Goal: Check status: Check status

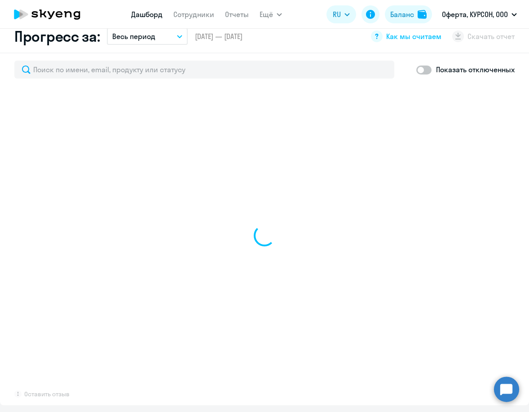
scroll to position [584, 0]
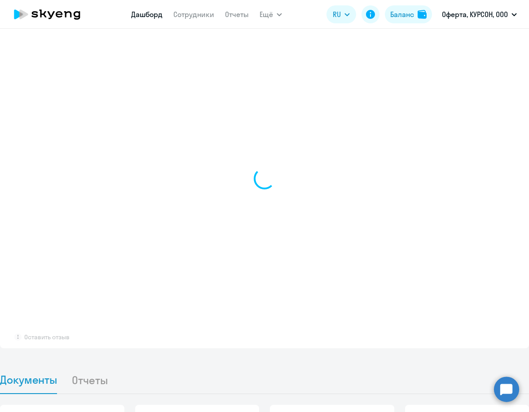
select select "30"
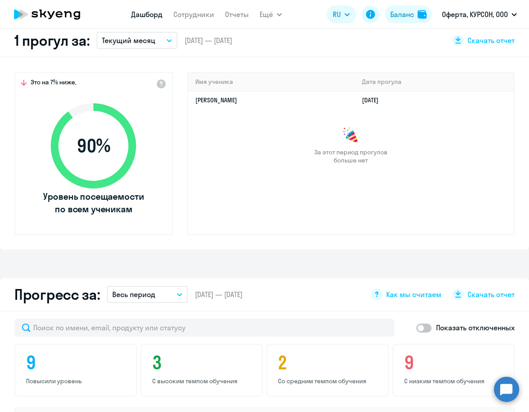
scroll to position [45, 0]
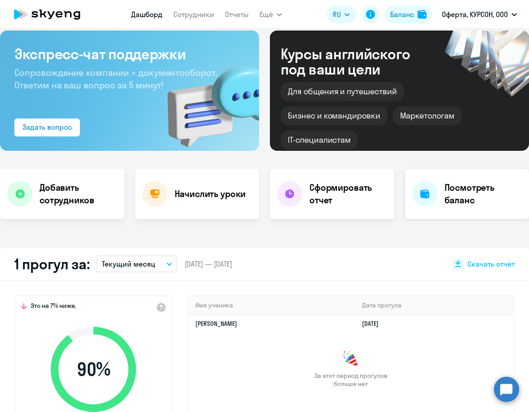
click at [445, 194] on h4 "Посмотреть баланс" at bounding box center [484, 193] width 78 height 25
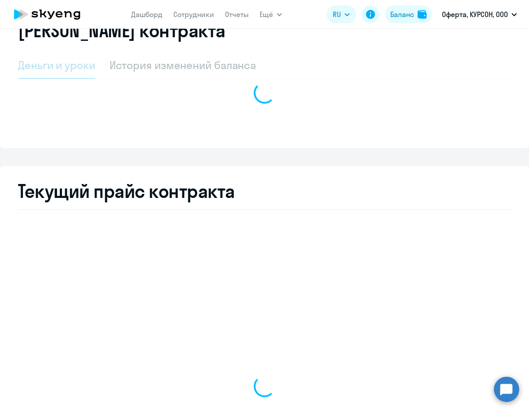
select select "english_adult_not_native_speaker"
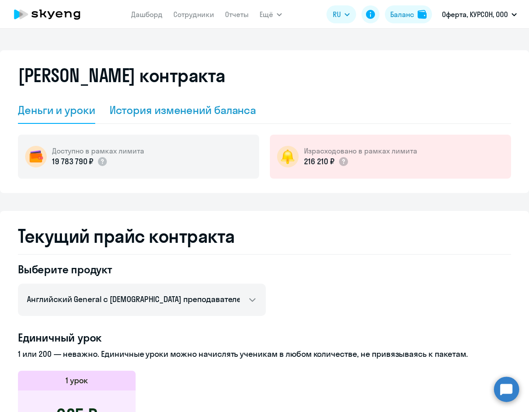
click at [181, 111] on div "История изменений баланса" at bounding box center [183, 110] width 147 height 14
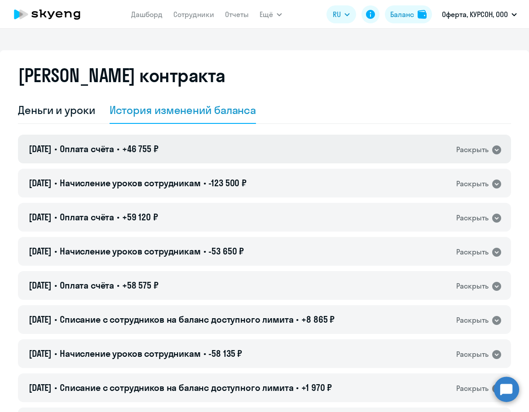
click at [483, 150] on div "Раскрыть" at bounding box center [479, 150] width 46 height 12
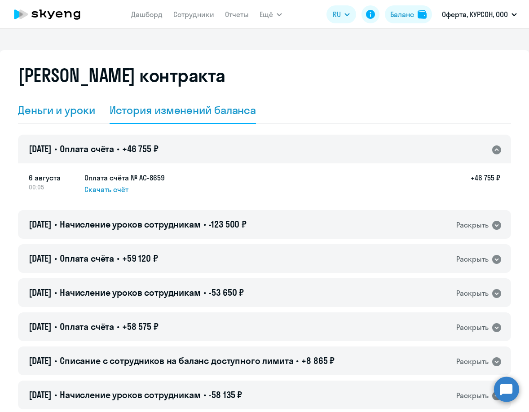
click at [64, 102] on div "Деньги и уроки" at bounding box center [56, 110] width 77 height 27
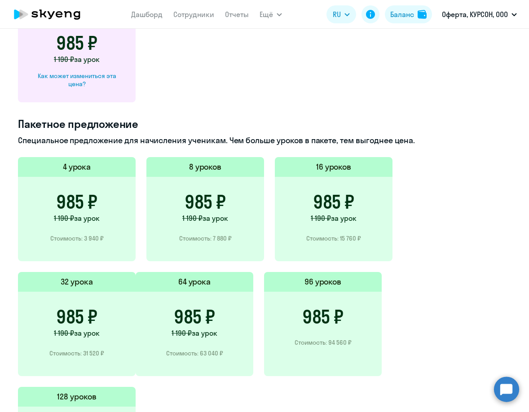
scroll to position [103, 0]
